Goal: Task Accomplishment & Management: Manage account settings

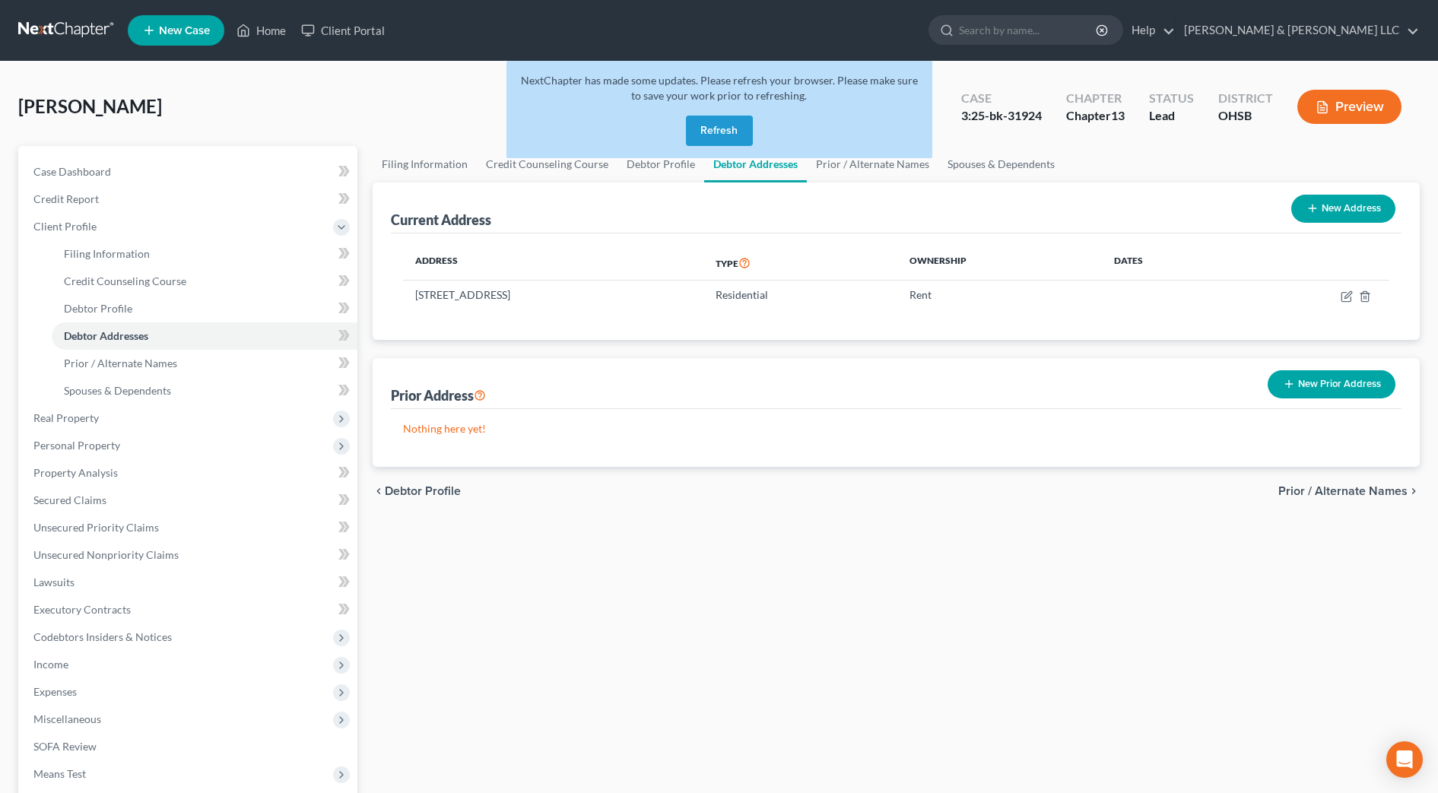
click at [715, 126] on button "Refresh" at bounding box center [719, 131] width 67 height 30
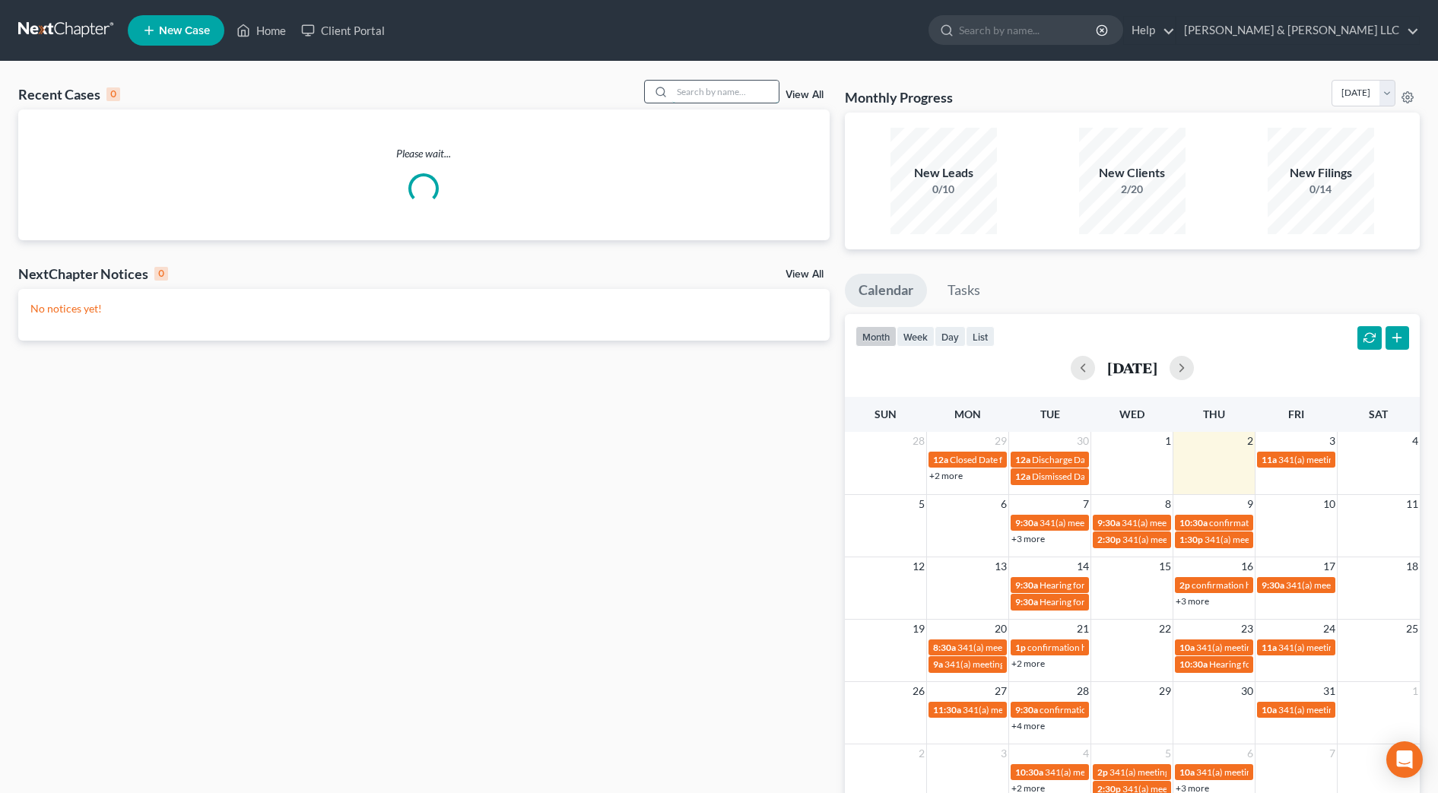
click at [691, 93] on input "search" at bounding box center [725, 92] width 106 height 22
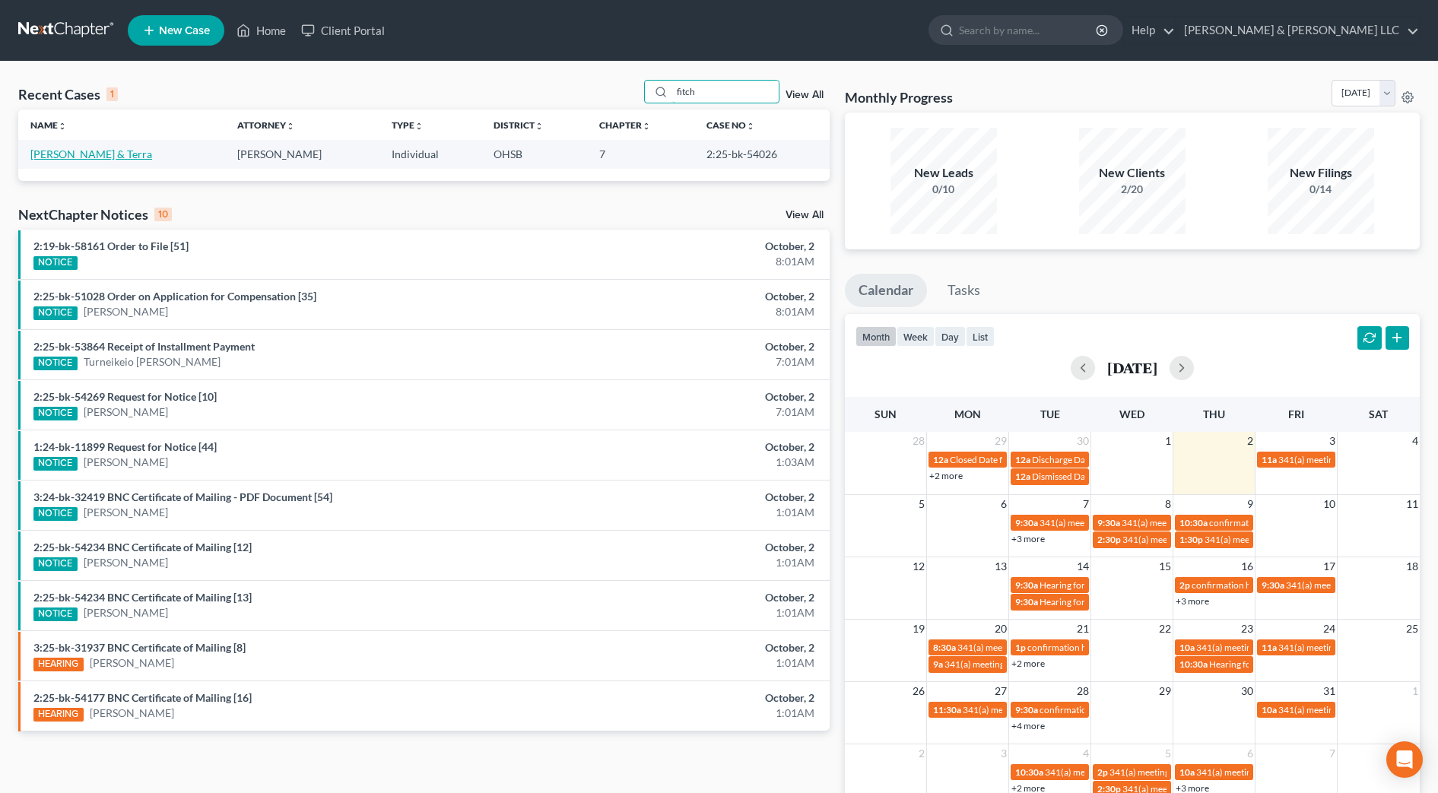
type input "fitch"
click at [72, 154] on link "Fitch, Bryce & Terra" at bounding box center [91, 154] width 122 height 13
select select "4"
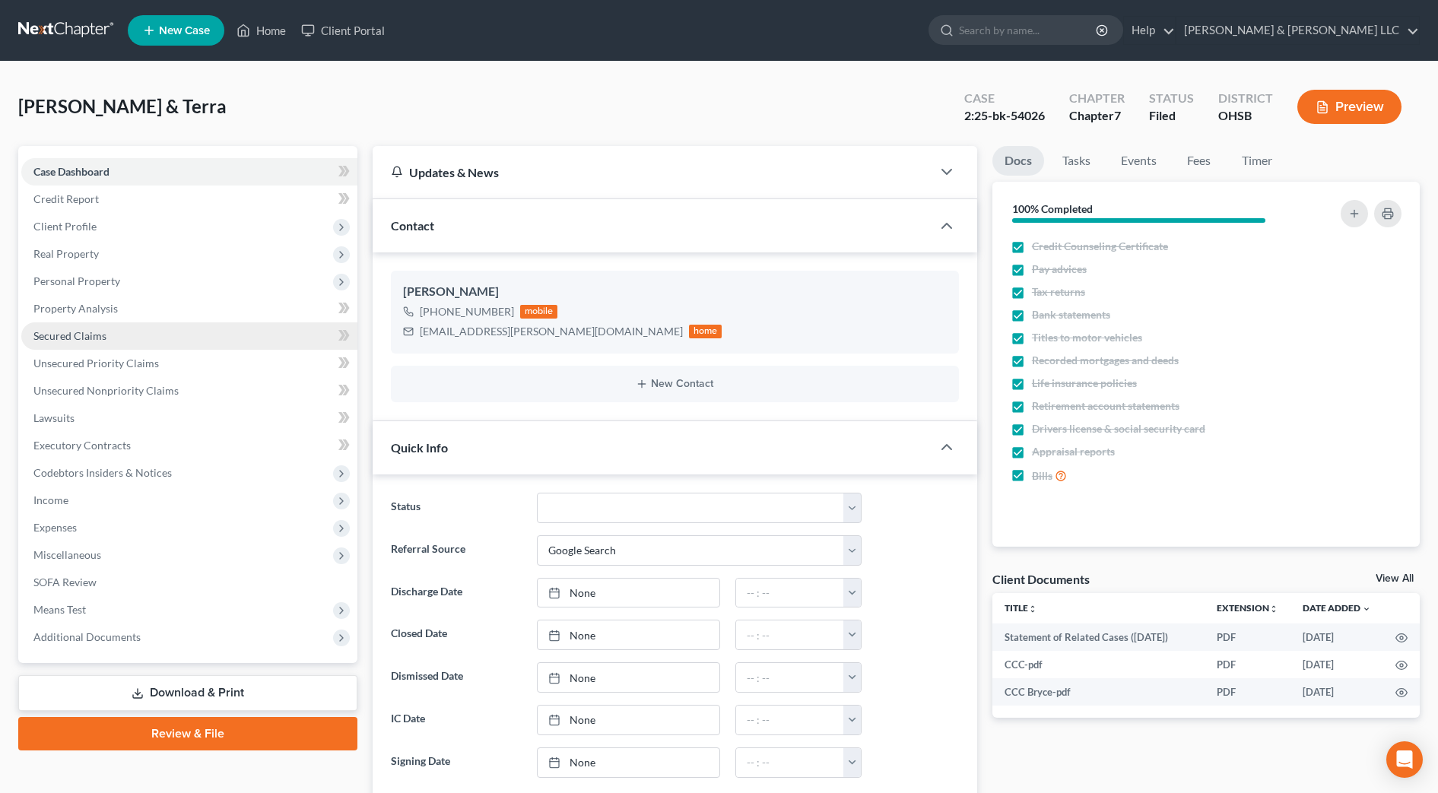
click at [85, 332] on span "Secured Claims" at bounding box center [69, 335] width 73 height 13
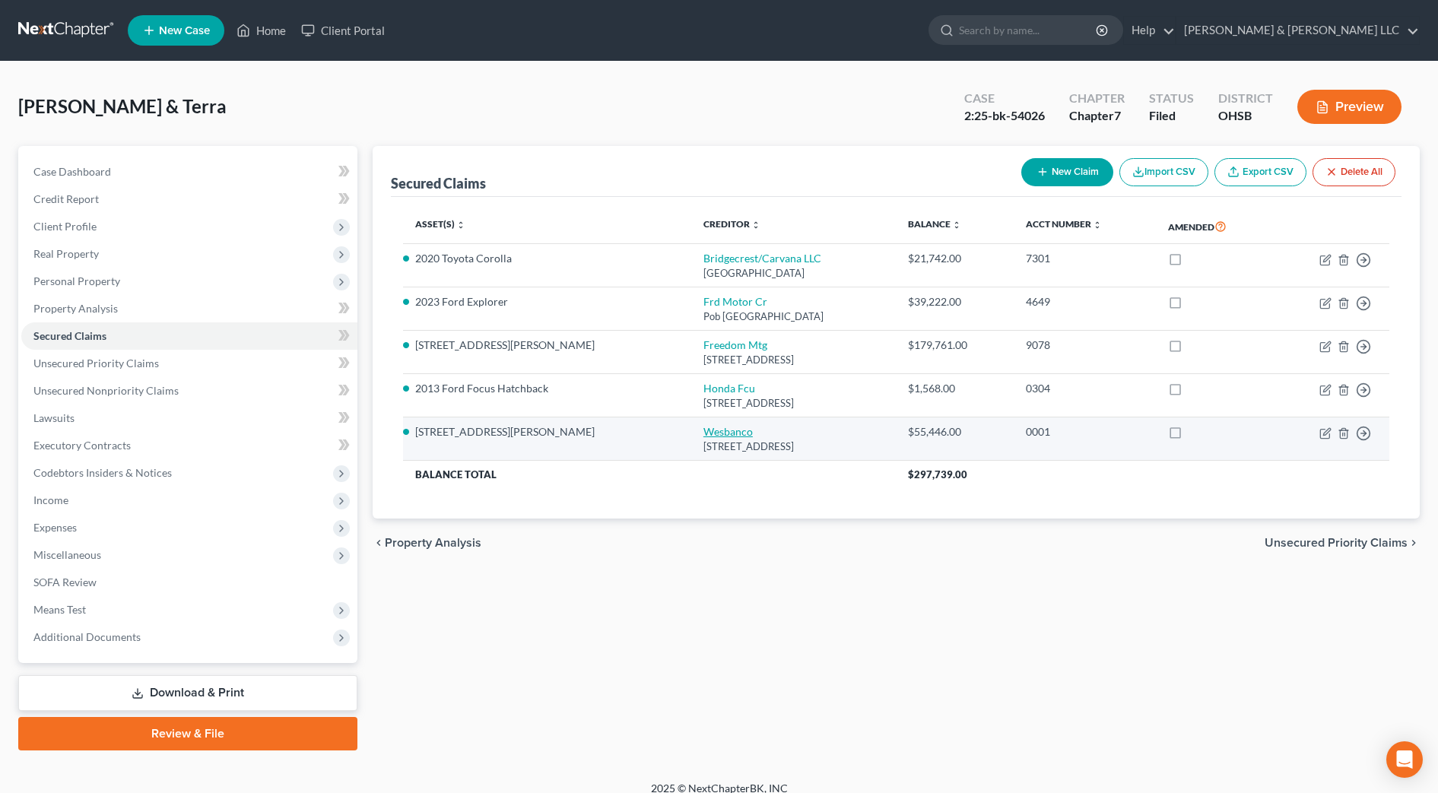
drag, startPoint x: 789, startPoint y: 451, endPoint x: 632, endPoint y: 432, distance: 157.8
click at [691, 432] on td "Wesbanco 1 Bank Plaza, Wheeling, WV 26003" at bounding box center [793, 439] width 205 height 43
drag, startPoint x: 632, startPoint y: 432, endPoint x: 641, endPoint y: 437, distance: 10.2
copy td "Wesbanco 1 Bank Plaza, Wheeling, WV 26003"
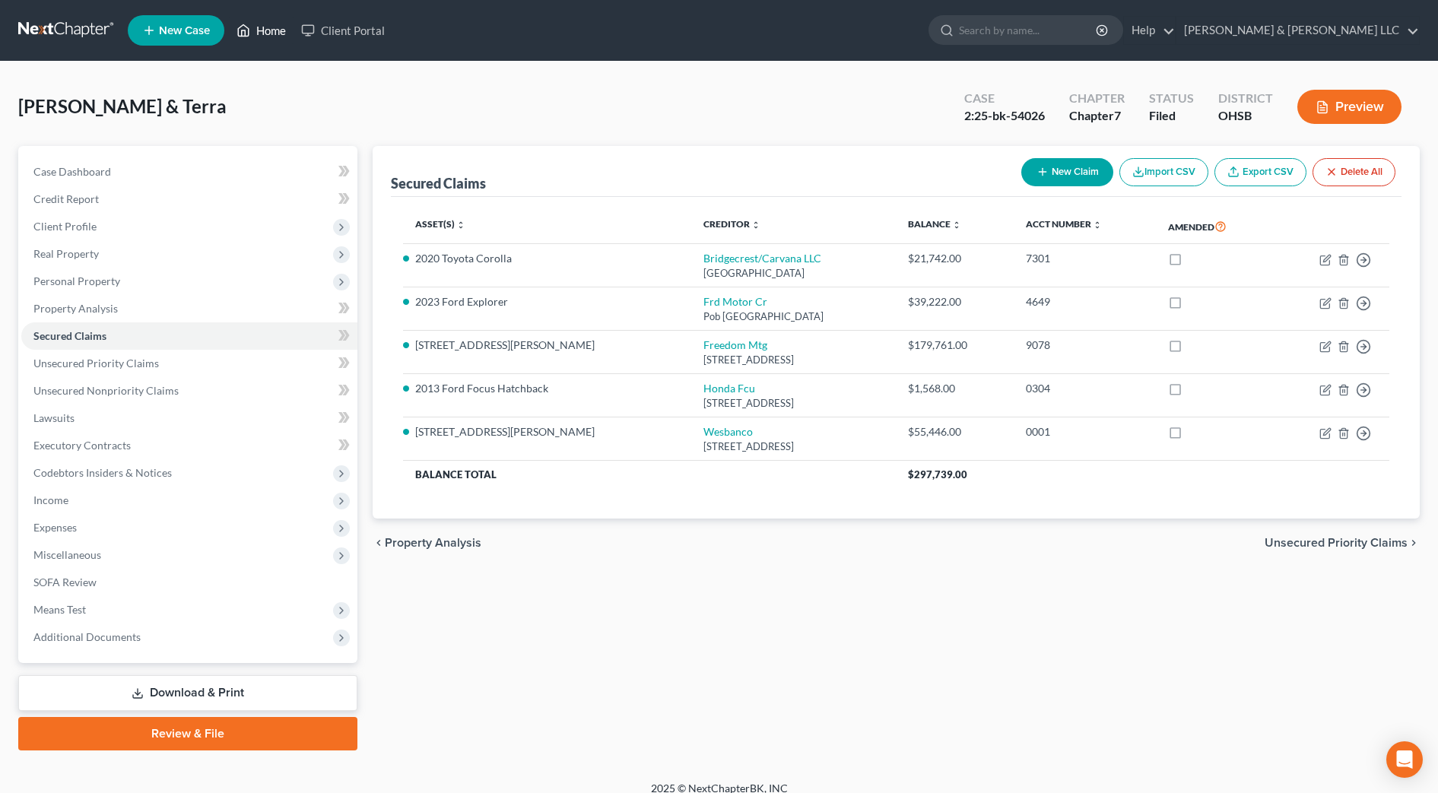
click at [275, 26] on link "Home" at bounding box center [261, 30] width 65 height 27
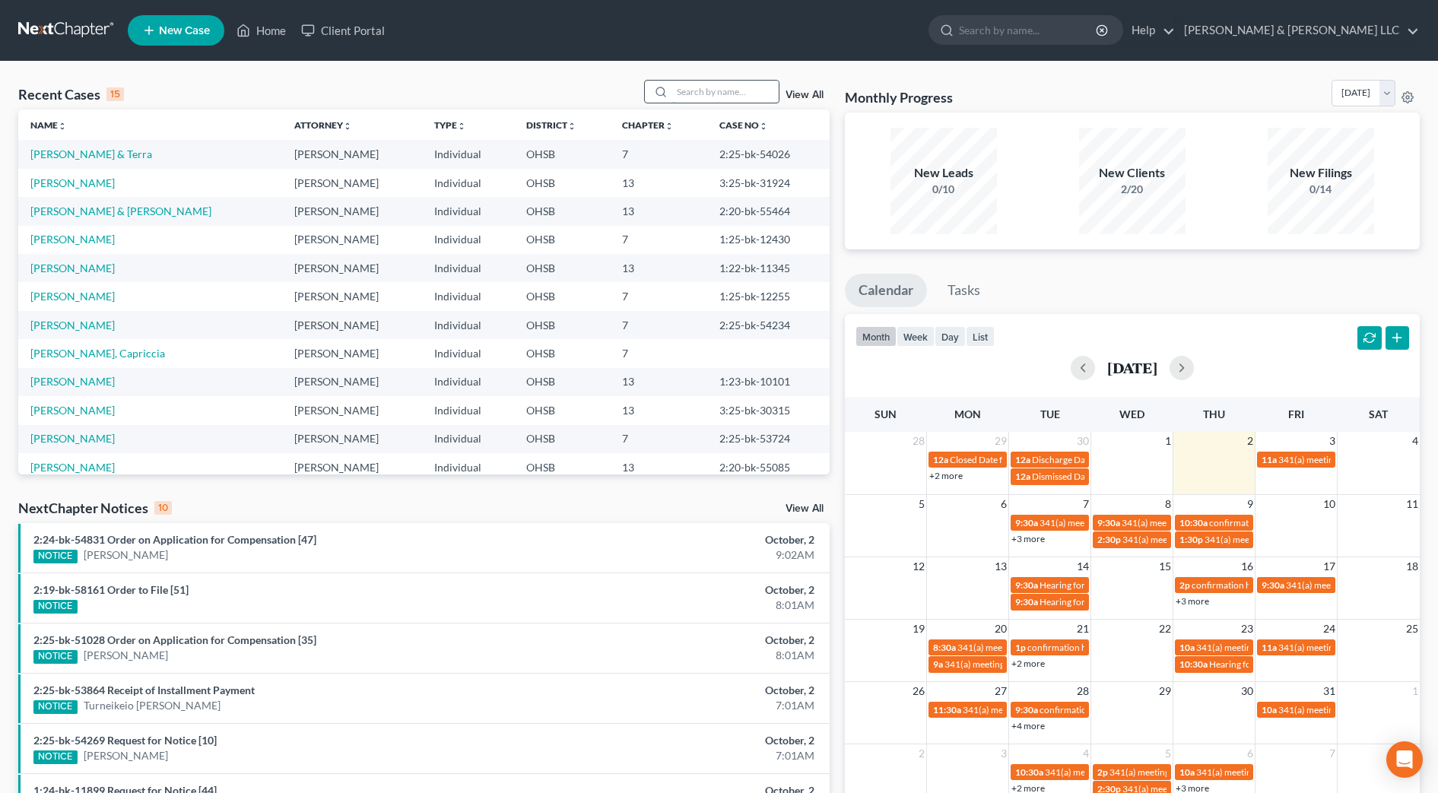
click at [745, 86] on input "search" at bounding box center [725, 92] width 106 height 22
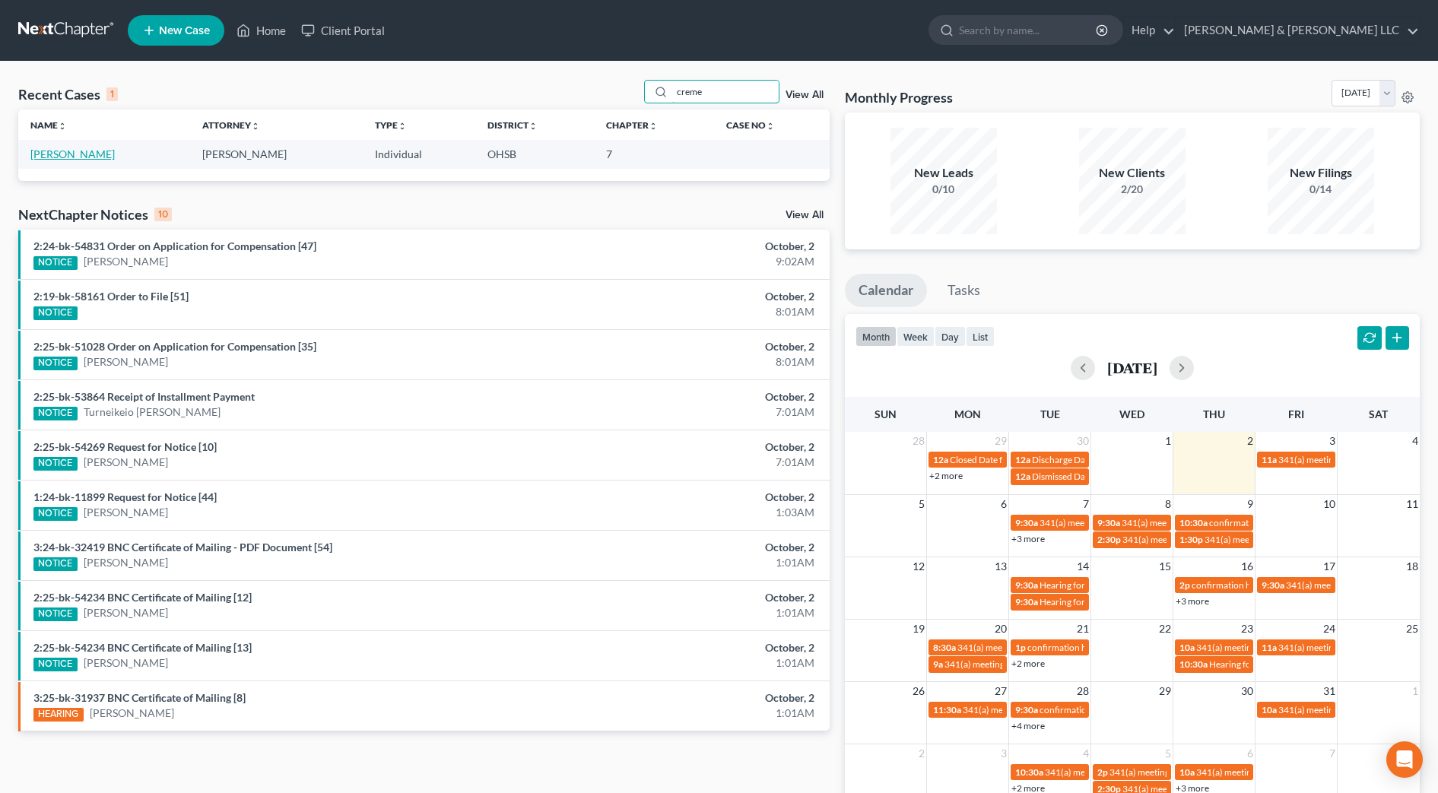
type input "creme"
click at [105, 159] on link "Cremeans, Cheryl" at bounding box center [72, 154] width 84 height 13
select select "0"
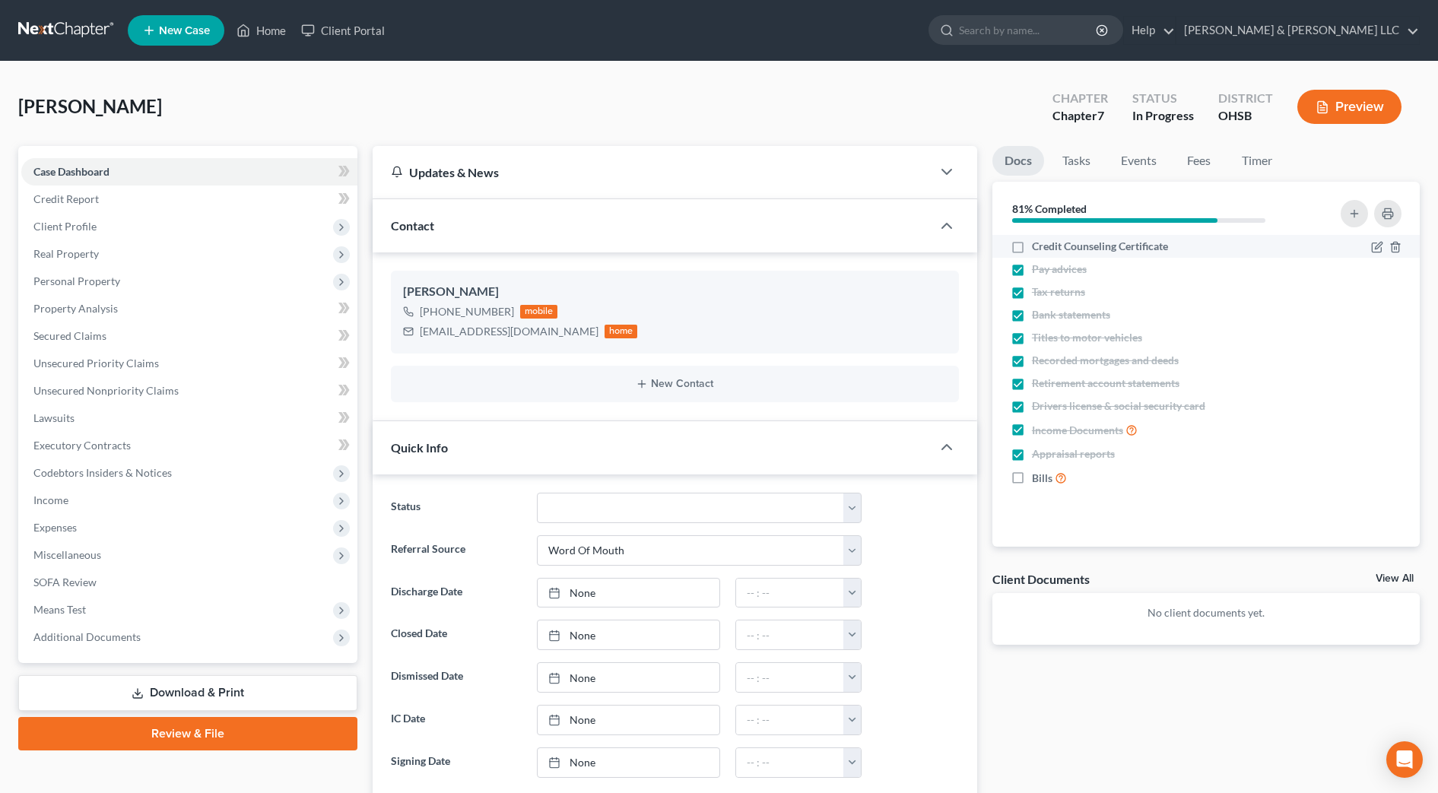
click at [1089, 245] on span "Credit Counseling Certificate" at bounding box center [1100, 246] width 136 height 15
click at [1048, 245] on input "Credit Counseling Certificate" at bounding box center [1043, 244] width 10 height 10
checkbox input "true"
click at [93, 228] on span "Client Profile" at bounding box center [64, 226] width 63 height 13
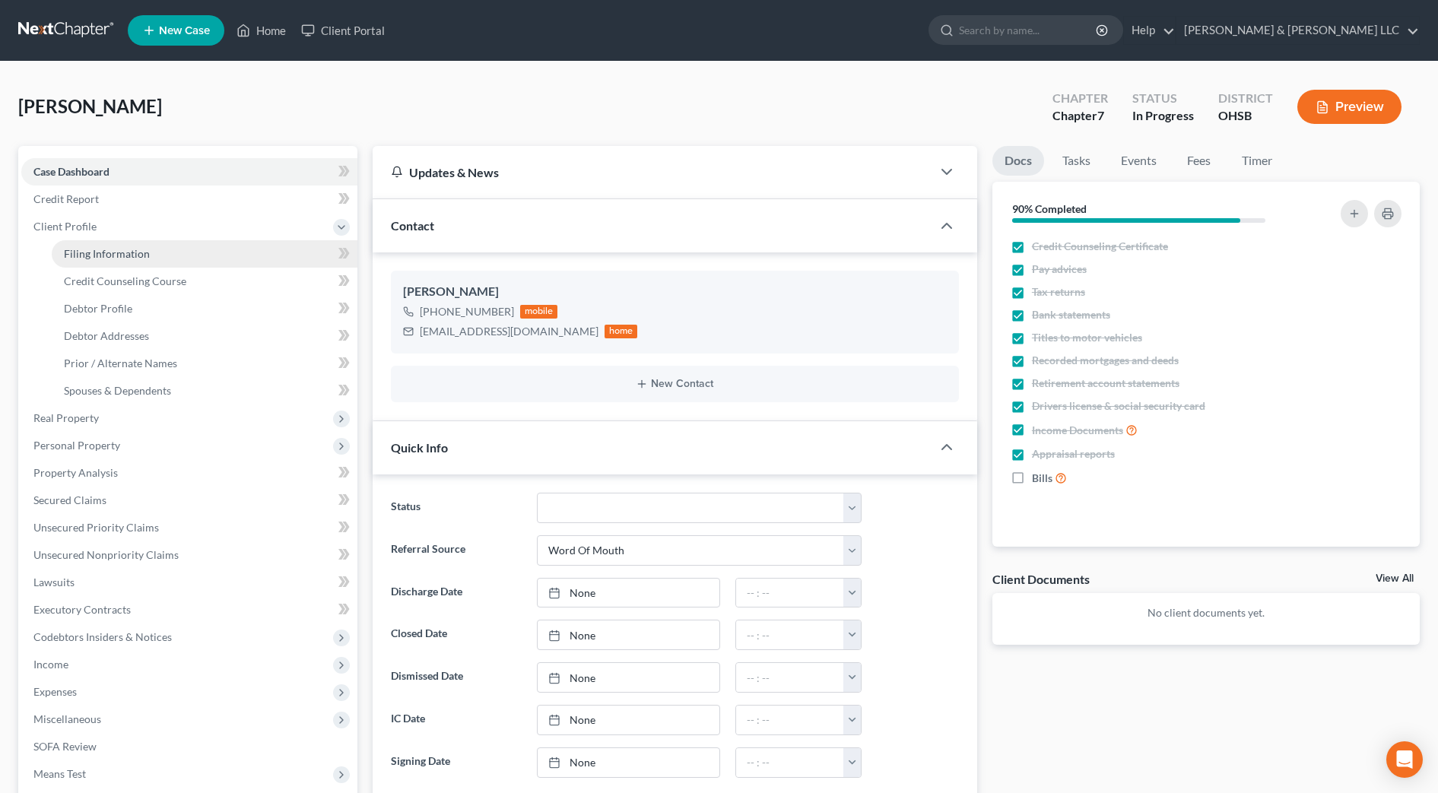
click at [102, 255] on span "Filing Information" at bounding box center [107, 253] width 86 height 13
select select "1"
select select "0"
select select "36"
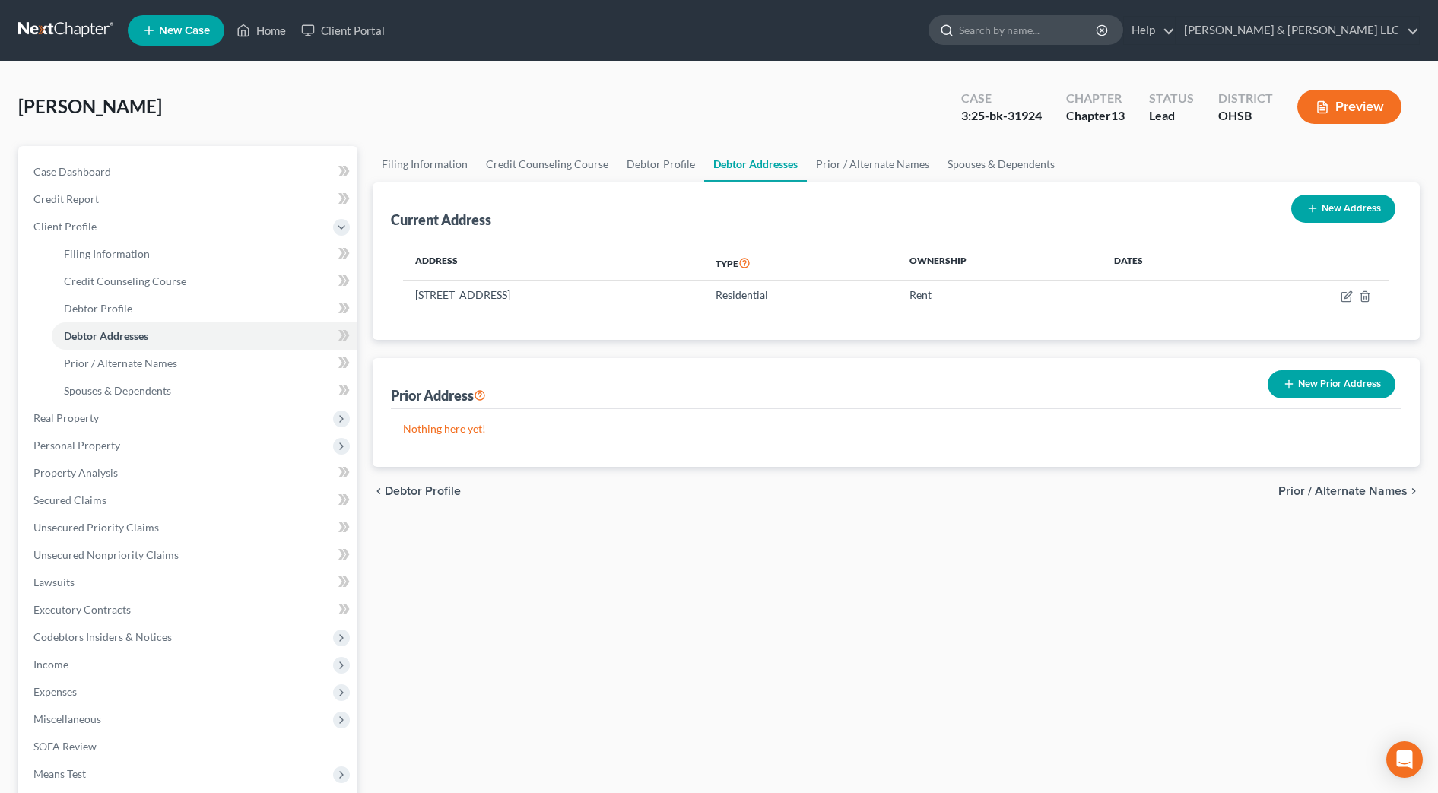
click at [1049, 28] on input "search" at bounding box center [1028, 30] width 139 height 28
type input "[PERSON_NAME]"
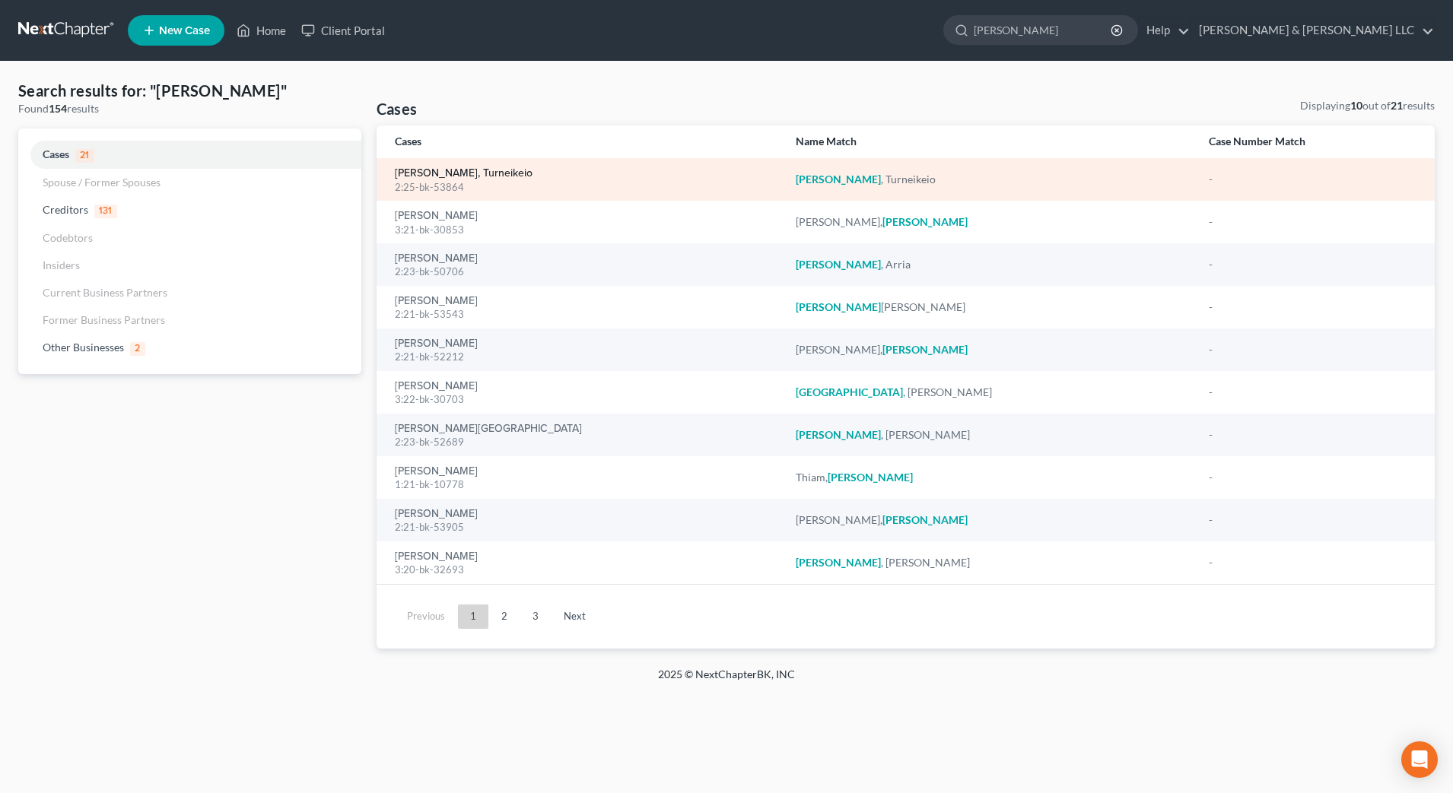
click at [443, 173] on link "[PERSON_NAME], Turneikeio" at bounding box center [464, 173] width 138 height 11
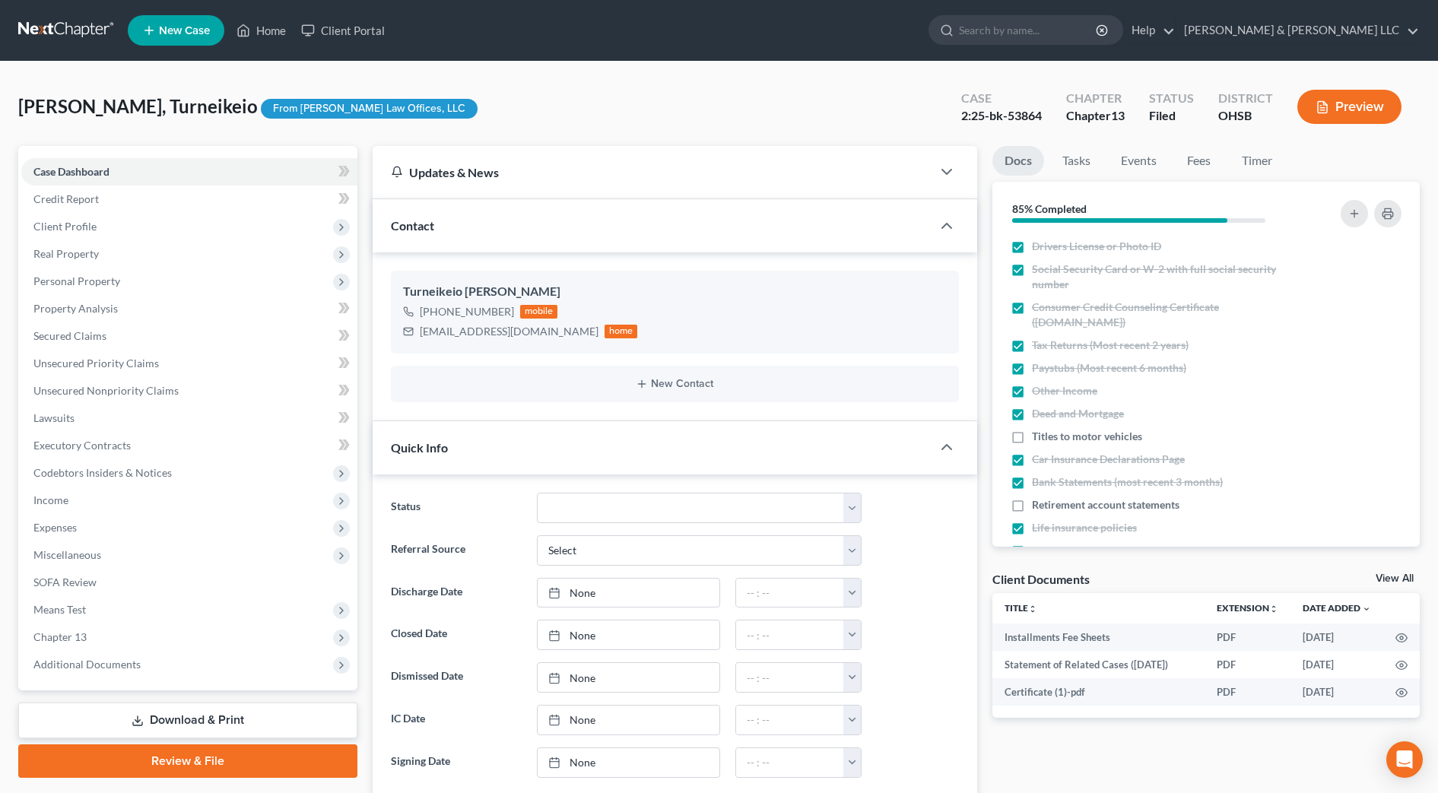
scroll to position [315, 0]
click at [111, 261] on span "Real Property" at bounding box center [189, 253] width 336 height 27
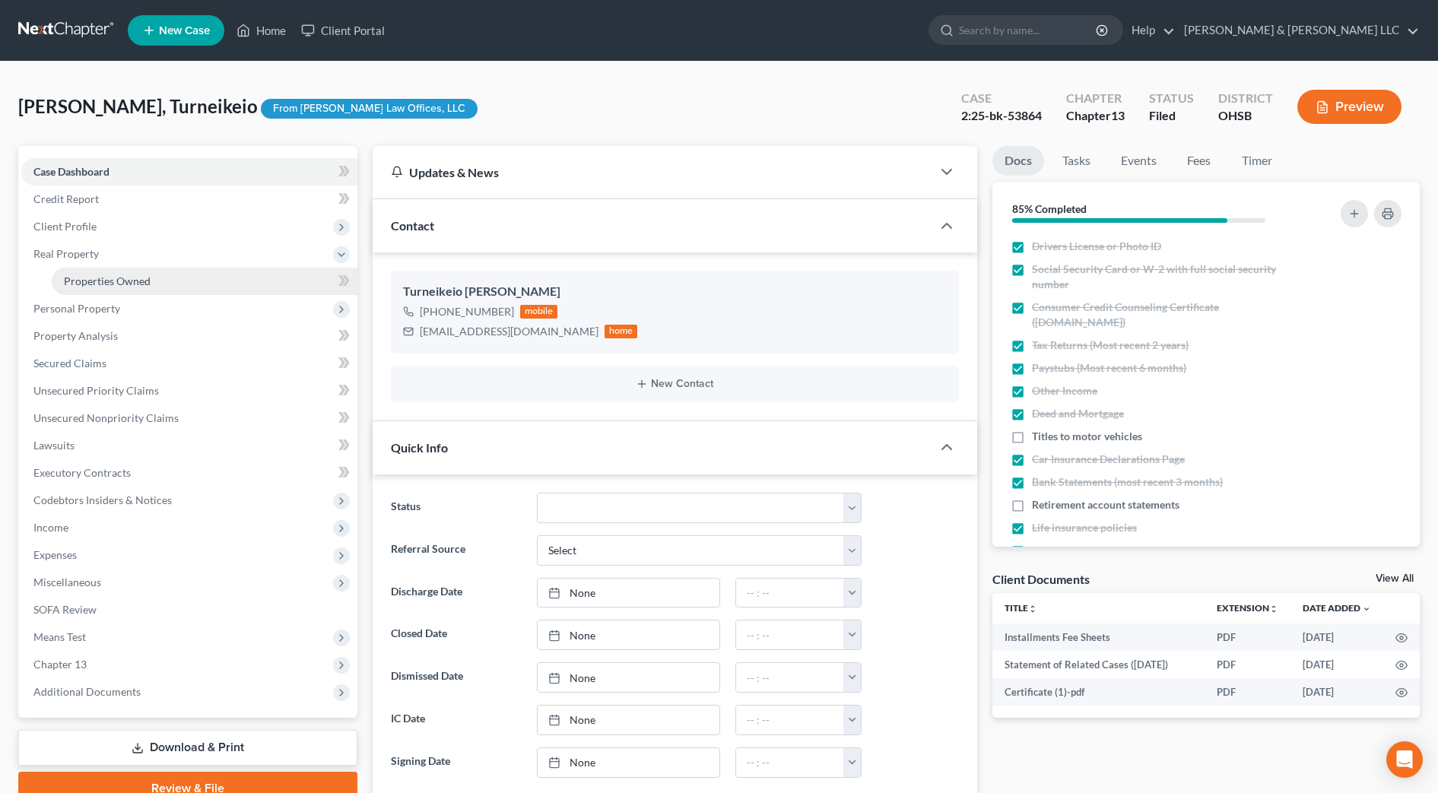
click at [115, 272] on link "Properties Owned" at bounding box center [205, 281] width 306 height 27
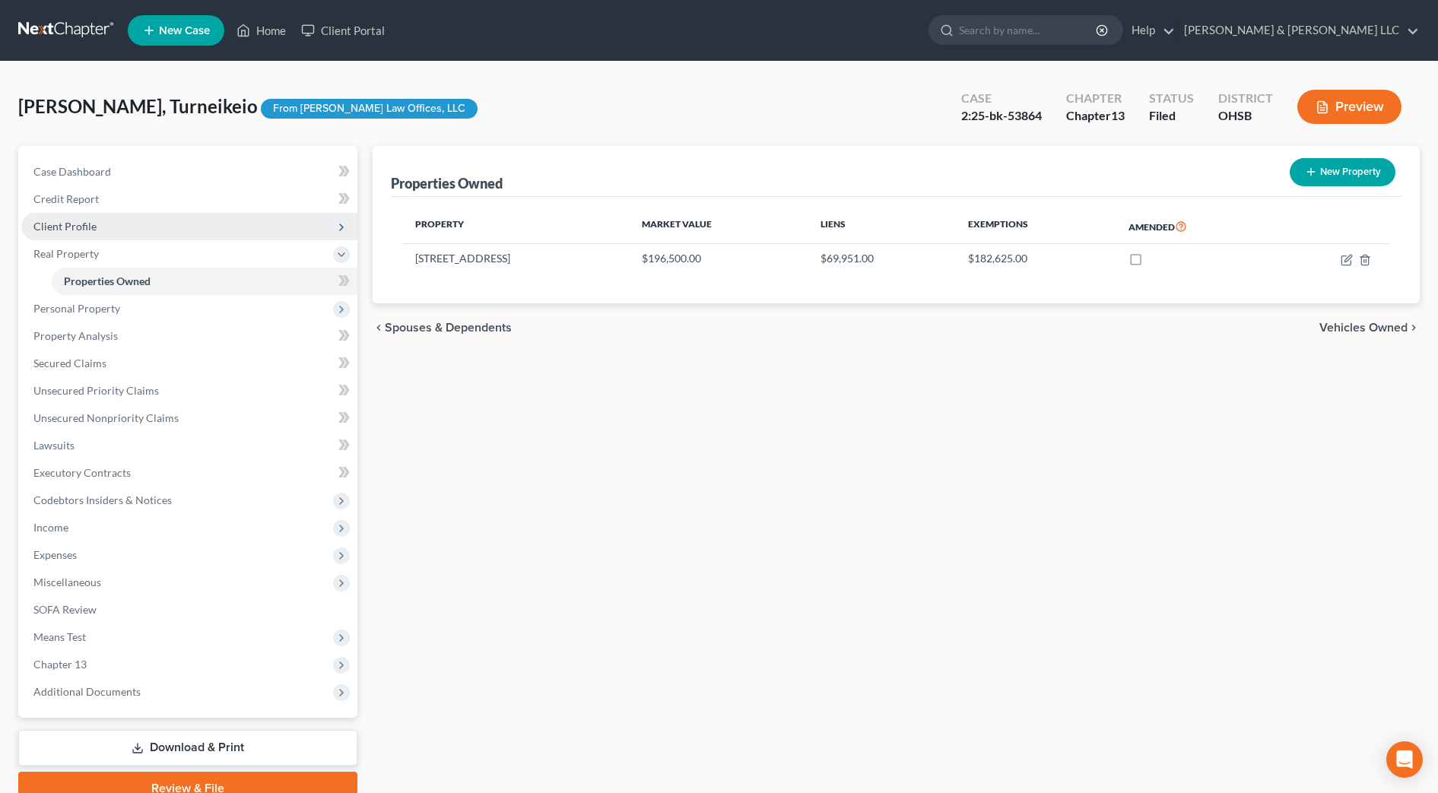
click at [97, 222] on span "Client Profile" at bounding box center [189, 226] width 336 height 27
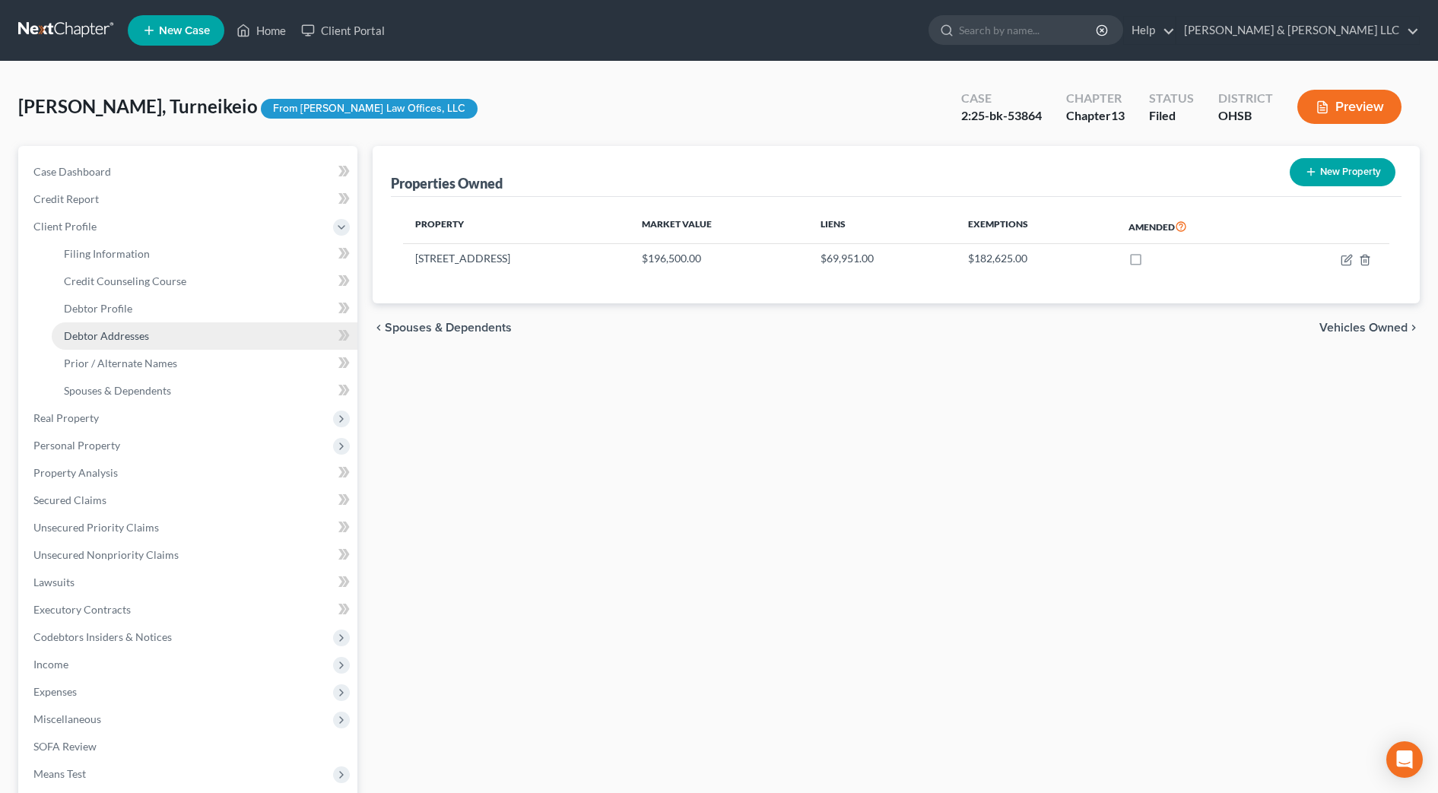
click at [96, 345] on link "Debtor Addresses" at bounding box center [205, 336] width 306 height 27
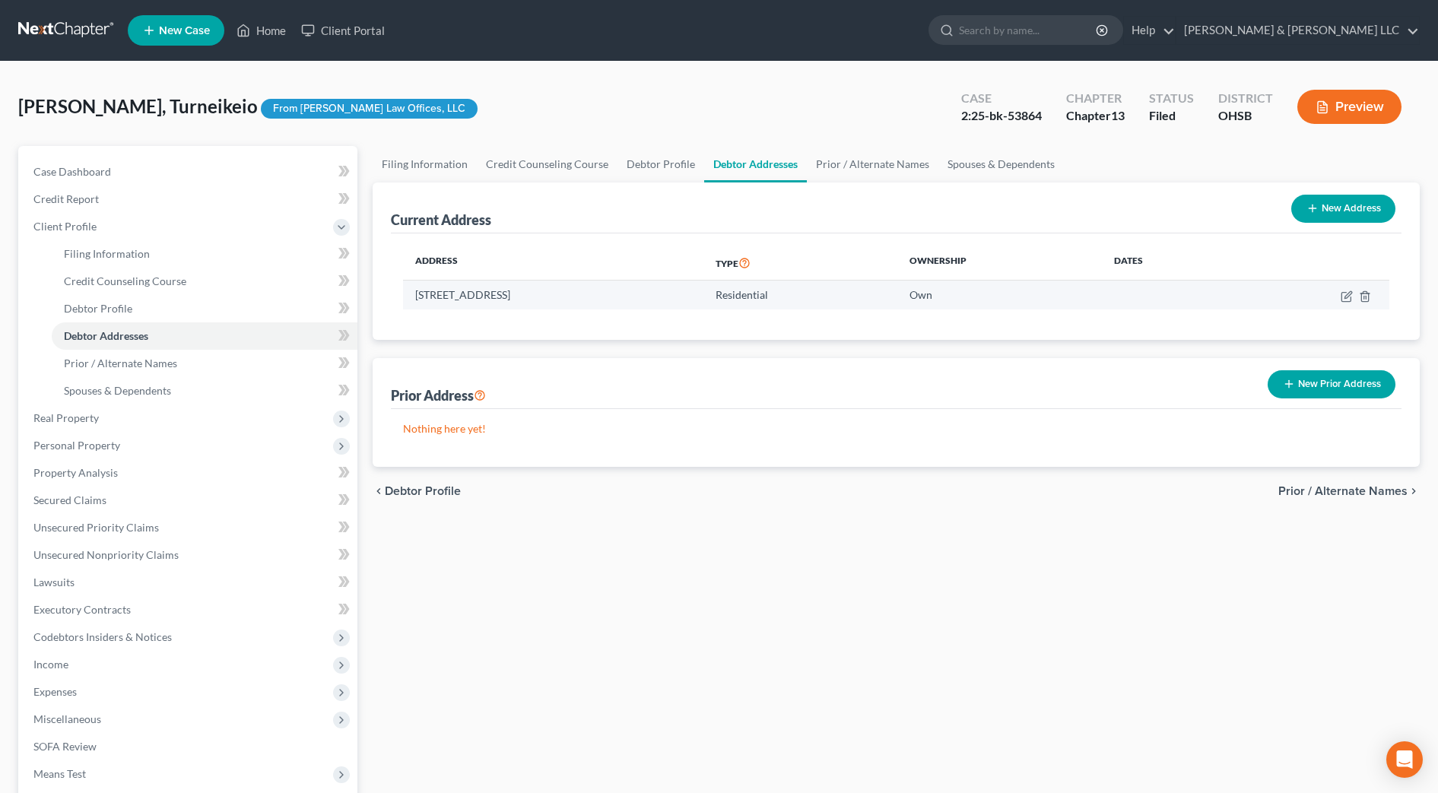
drag, startPoint x: 622, startPoint y: 292, endPoint x: 412, endPoint y: 291, distance: 209.9
click at [412, 291] on td "[STREET_ADDRESS]" at bounding box center [553, 295] width 300 height 29
drag, startPoint x: 412, startPoint y: 291, endPoint x: 441, endPoint y: 295, distance: 29.3
copy td "[STREET_ADDRESS]"
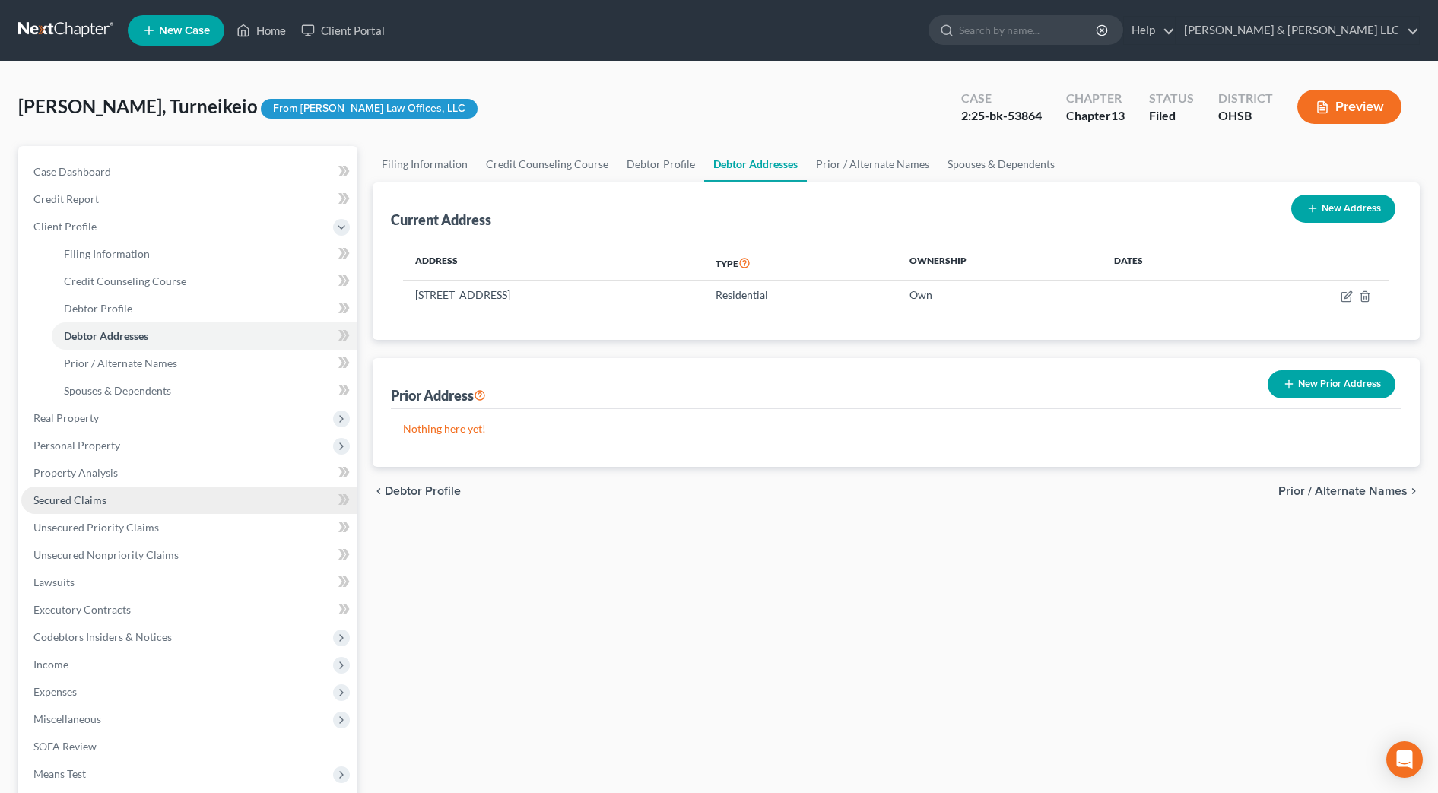
click at [84, 498] on span "Secured Claims" at bounding box center [69, 500] width 73 height 13
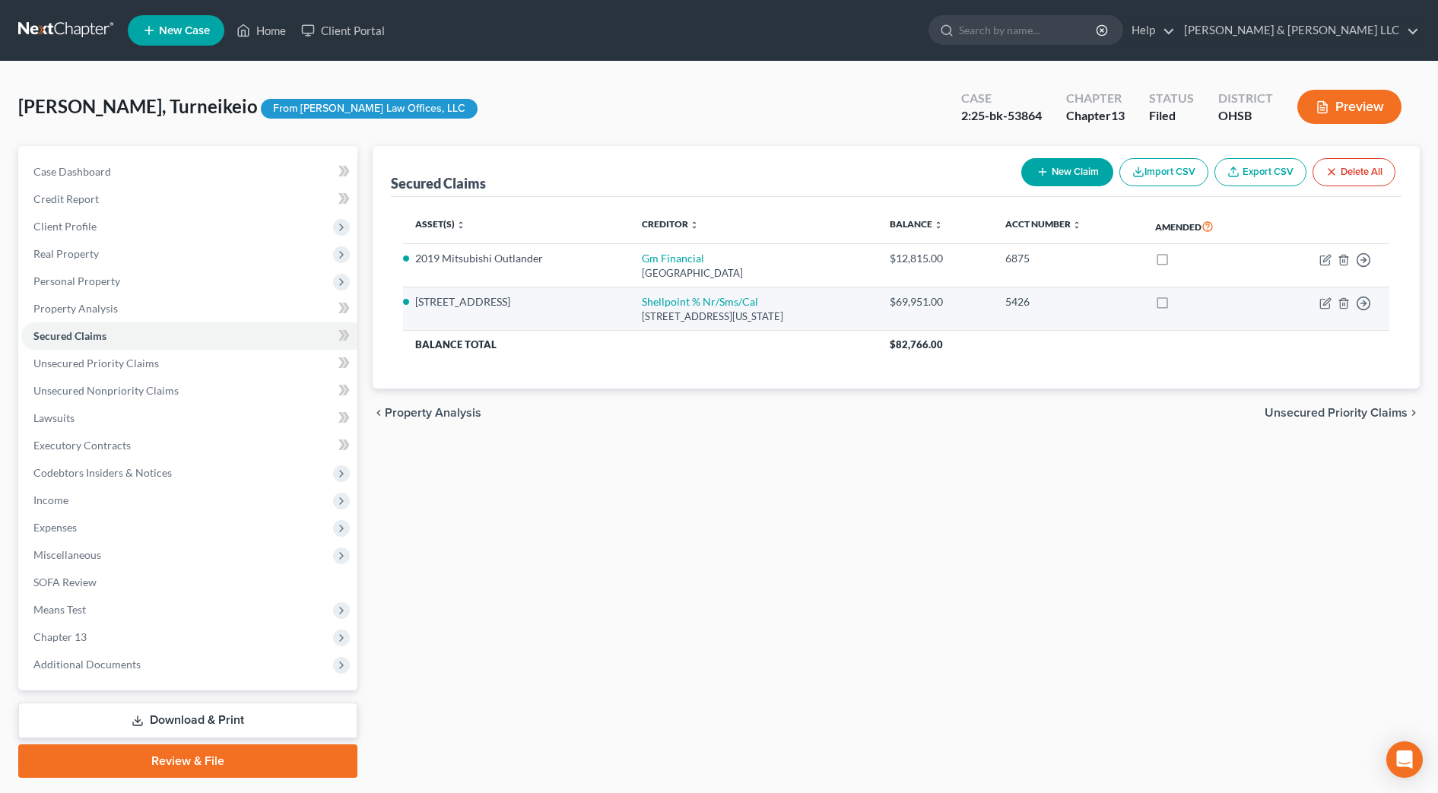
click at [1317, 301] on td "Move to E Move to F Move to G Move to Notice Only" at bounding box center [1328, 309] width 122 height 43
click at [1323, 304] on icon "button" at bounding box center [1326, 301] width 7 height 7
select select "39"
select select "3"
select select "0"
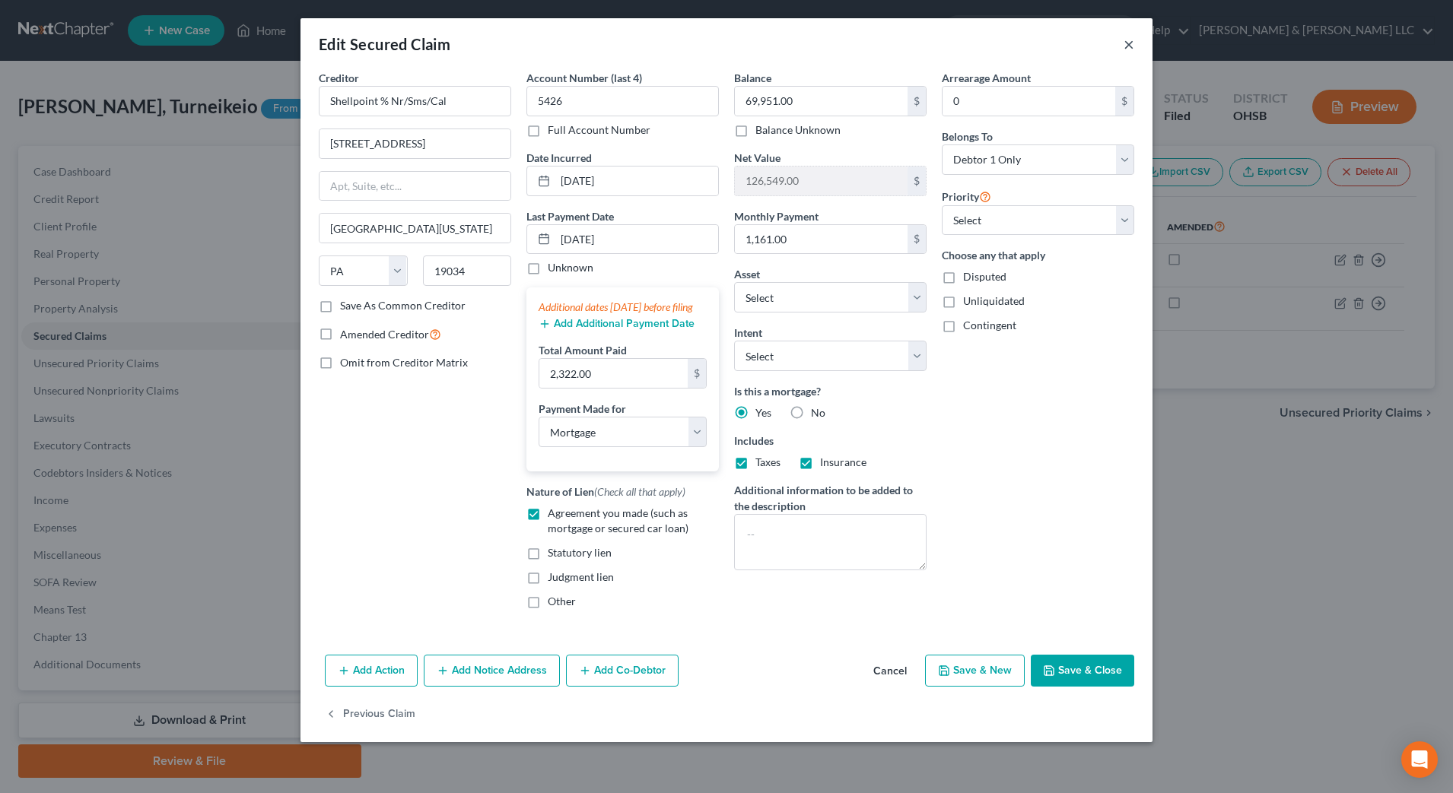
click at [1125, 46] on button "×" at bounding box center [1128, 44] width 11 height 18
